Goal: Transaction & Acquisition: Download file/media

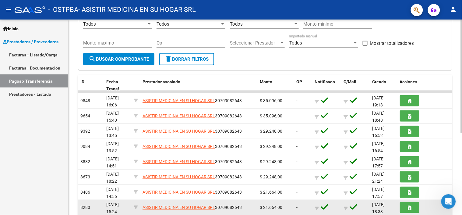
scroll to position [142, 0]
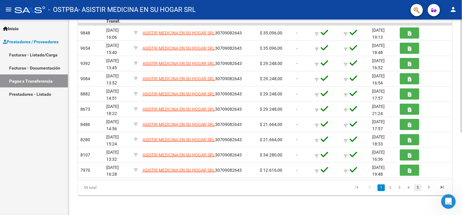
click at [419, 188] on link "5" at bounding box center [417, 187] width 7 height 7
click at [379, 187] on link "2" at bounding box center [381, 187] width 7 height 7
click at [381, 188] on link "1" at bounding box center [381, 187] width 7 height 7
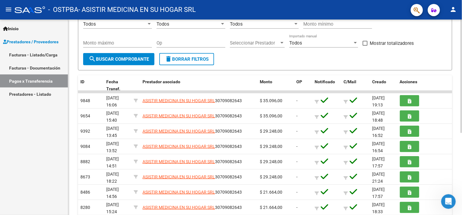
scroll to position [41, 0]
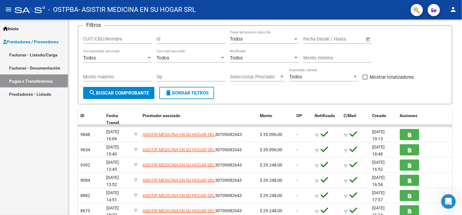
click at [47, 66] on link "Facturas - Documentación" at bounding box center [34, 67] width 68 height 13
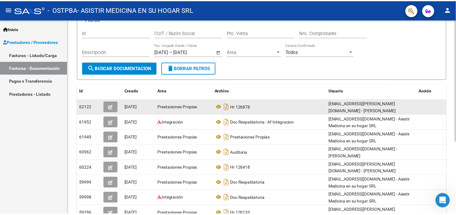
scroll to position [101, 0]
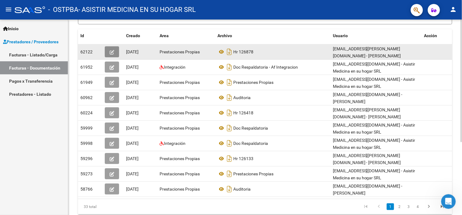
click at [108, 51] on button "button" at bounding box center [112, 51] width 14 height 11
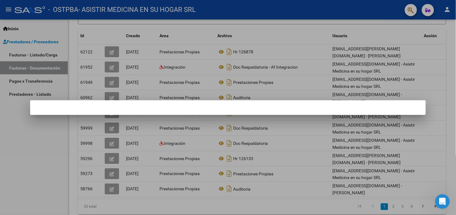
click at [181, 107] on mat-dialog-container at bounding box center [228, 107] width 396 height 15
click at [187, 88] on div at bounding box center [228, 107] width 456 height 215
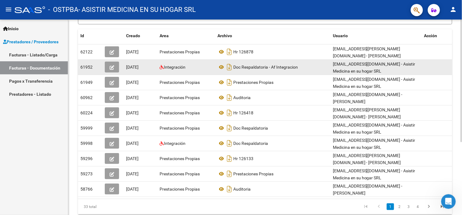
click at [114, 67] on icon "button" at bounding box center [112, 67] width 5 height 5
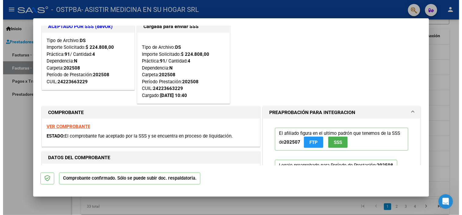
scroll to position [0, 0]
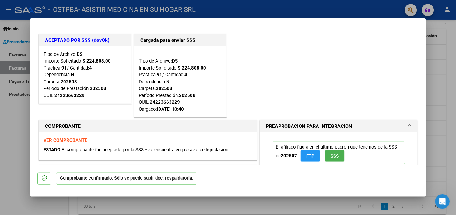
click at [434, 74] on div at bounding box center [228, 107] width 456 height 215
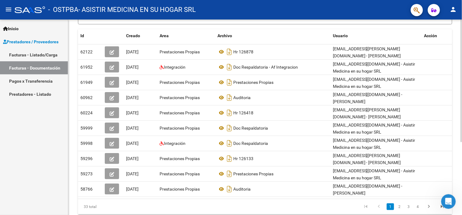
drag, startPoint x: 305, startPoint y: 214, endPoint x: 356, endPoint y: 211, distance: 50.3
click at [356, 211] on div "PRESTADORES -> Comprobantes - Documentación Respaldatoria cloud_download Export…" at bounding box center [265, 76] width 394 height 316
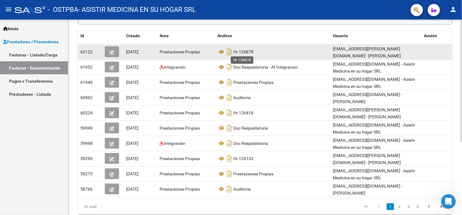
click at [243, 52] on span "Hr 126878" at bounding box center [243, 51] width 20 height 5
click at [231, 53] on icon "Descargar documento" at bounding box center [229, 52] width 8 height 10
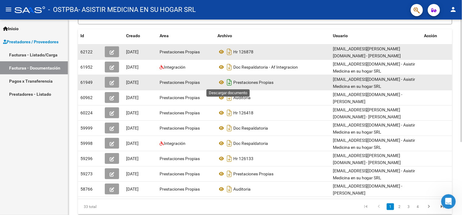
click at [230, 80] on icon "Descargar documento" at bounding box center [229, 82] width 8 height 10
click at [230, 82] on icon "Descargar documento" at bounding box center [229, 82] width 8 height 10
click at [226, 83] on icon "Descargar documento" at bounding box center [229, 82] width 8 height 10
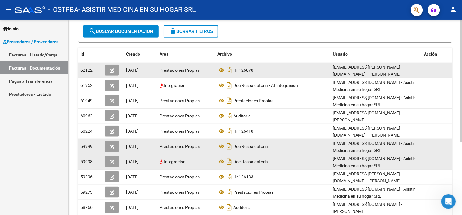
scroll to position [117, 0]
